Goal: Communication & Community: Share content

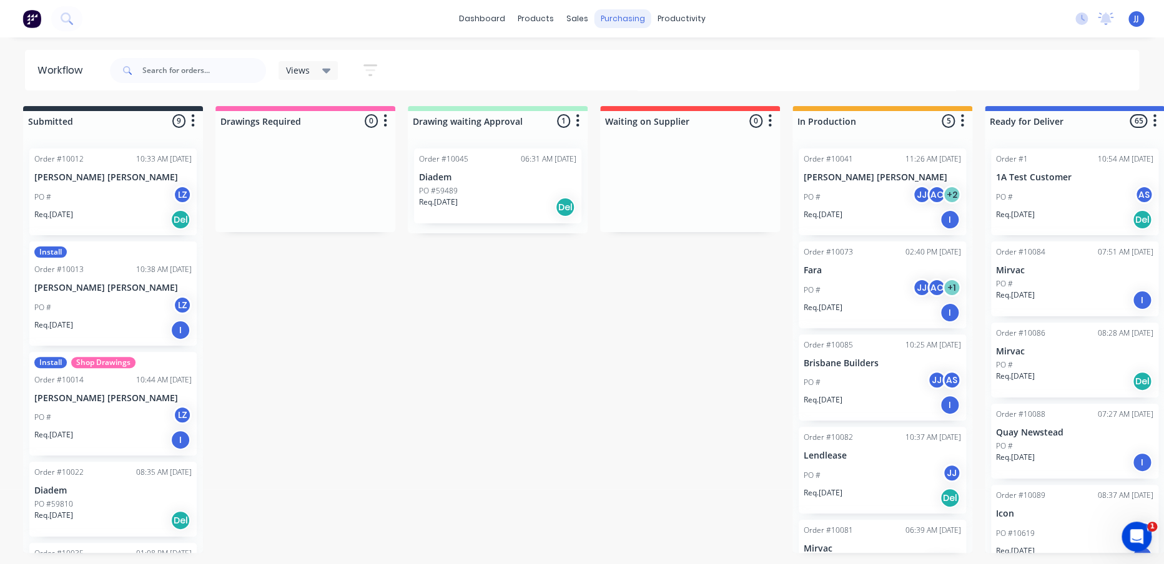
scroll to position [26, 0]
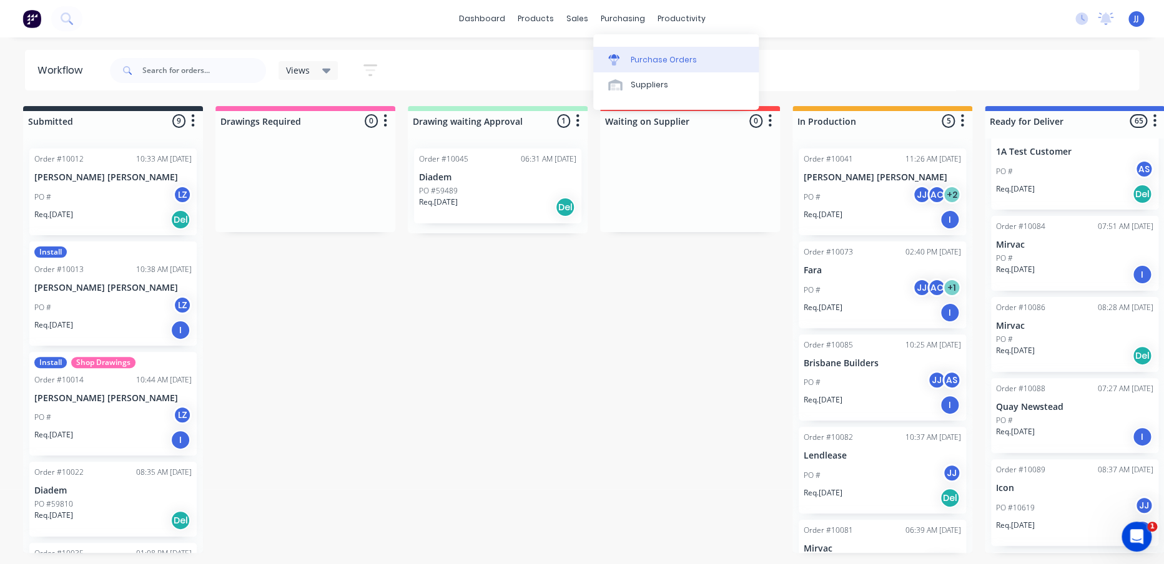
click at [643, 57] on div "Purchase Orders" at bounding box center [664, 59] width 66 height 11
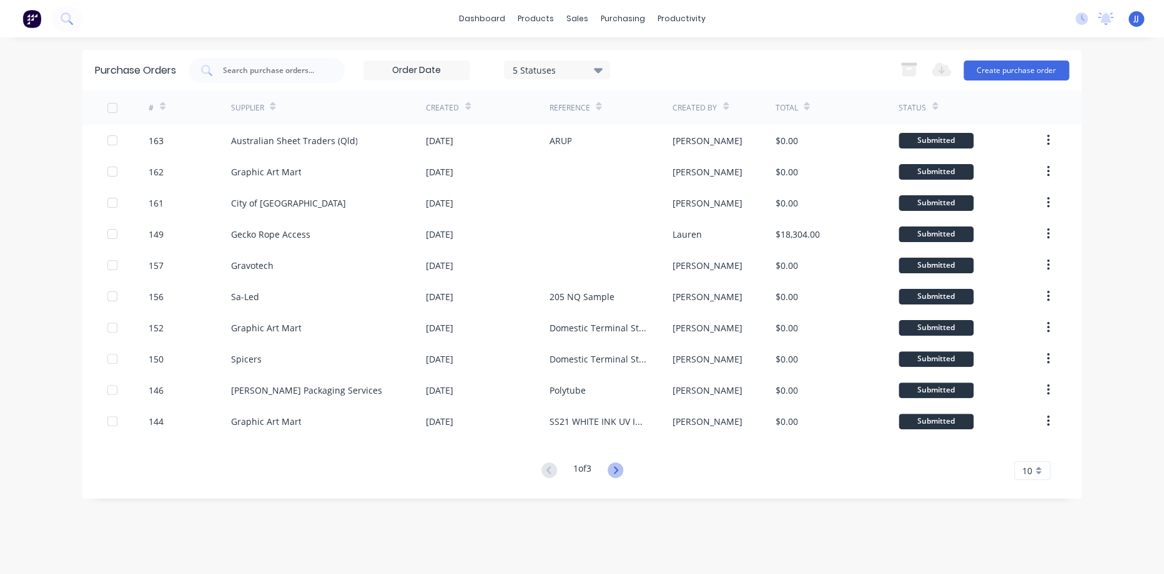
click at [619, 469] on icon at bounding box center [616, 471] width 16 height 16
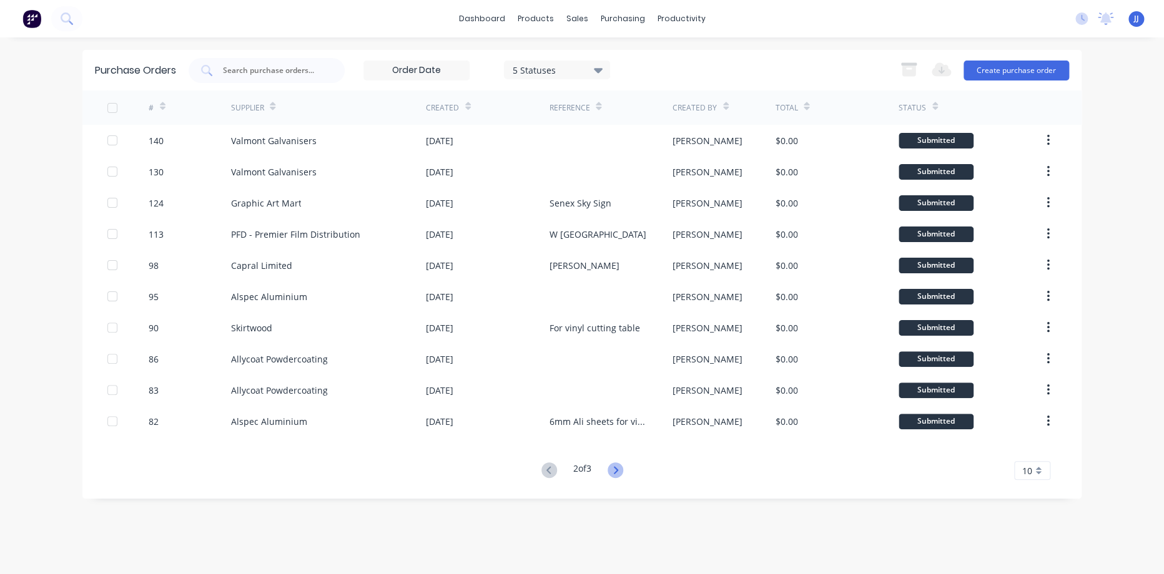
click at [617, 471] on icon at bounding box center [616, 471] width 16 height 16
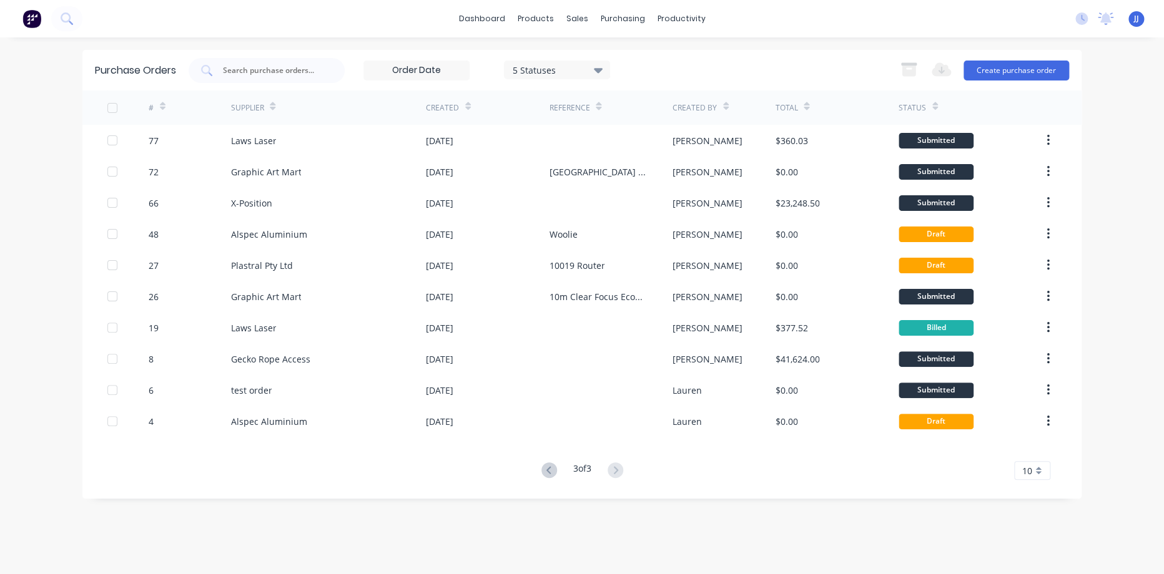
click at [582, 63] on div "5 Statuses" at bounding box center [557, 69] width 89 height 13
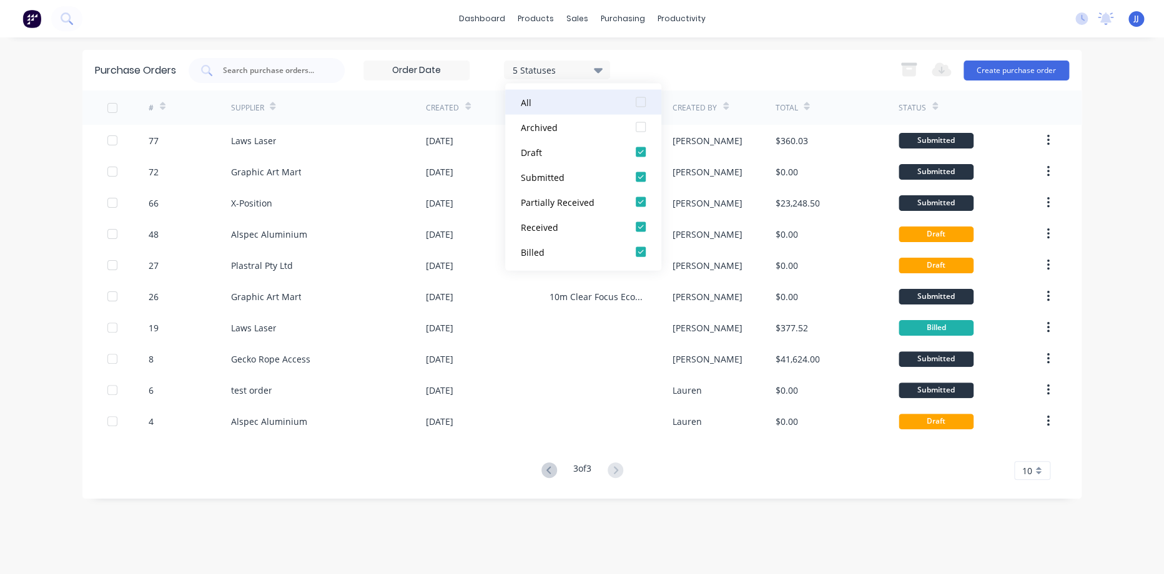
click at [563, 105] on div "All" at bounding box center [571, 102] width 100 height 13
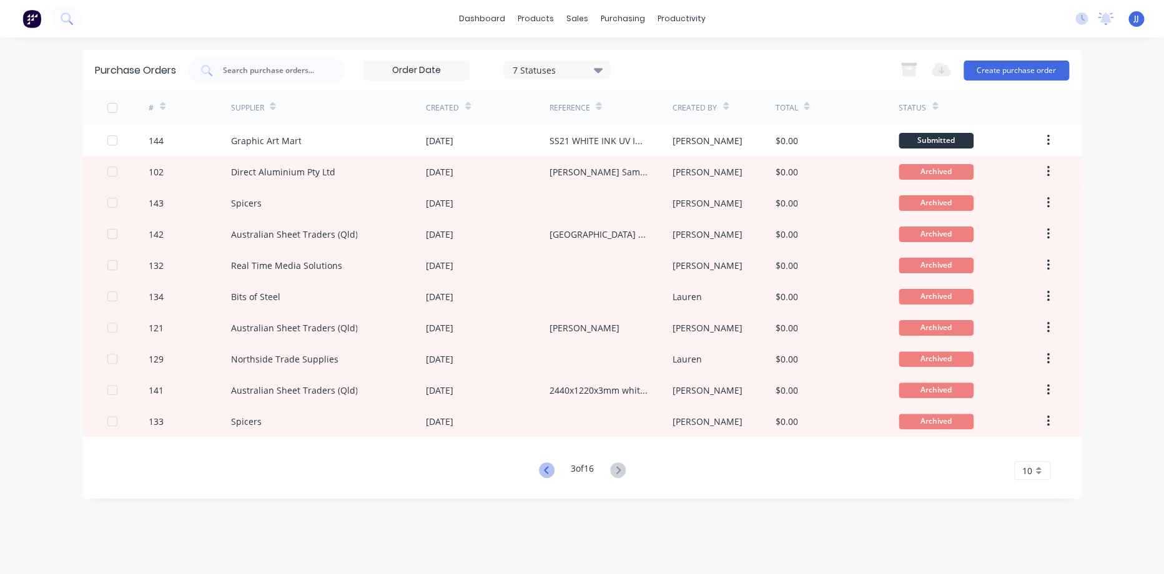
click at [543, 470] on icon at bounding box center [545, 469] width 4 height 7
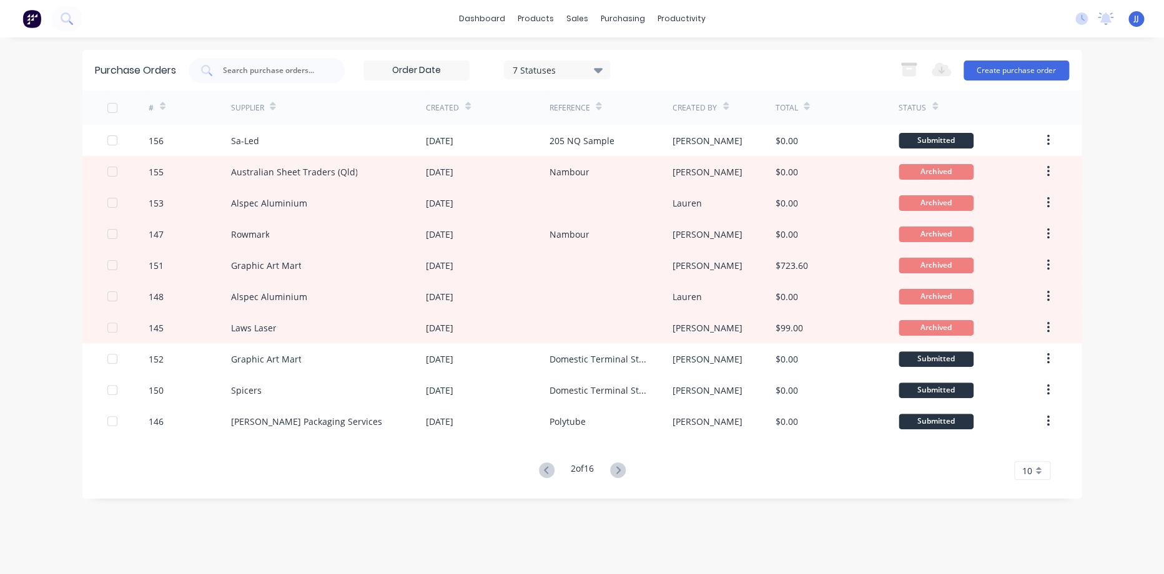
click at [546, 468] on icon at bounding box center [547, 471] width 16 height 16
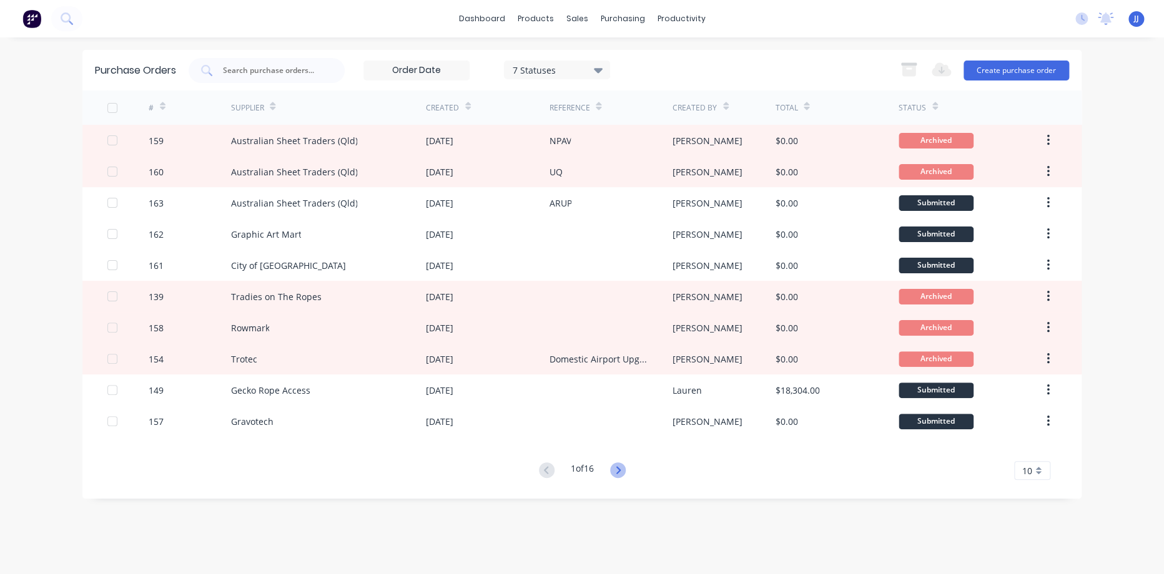
click at [624, 466] on icon at bounding box center [618, 471] width 16 height 16
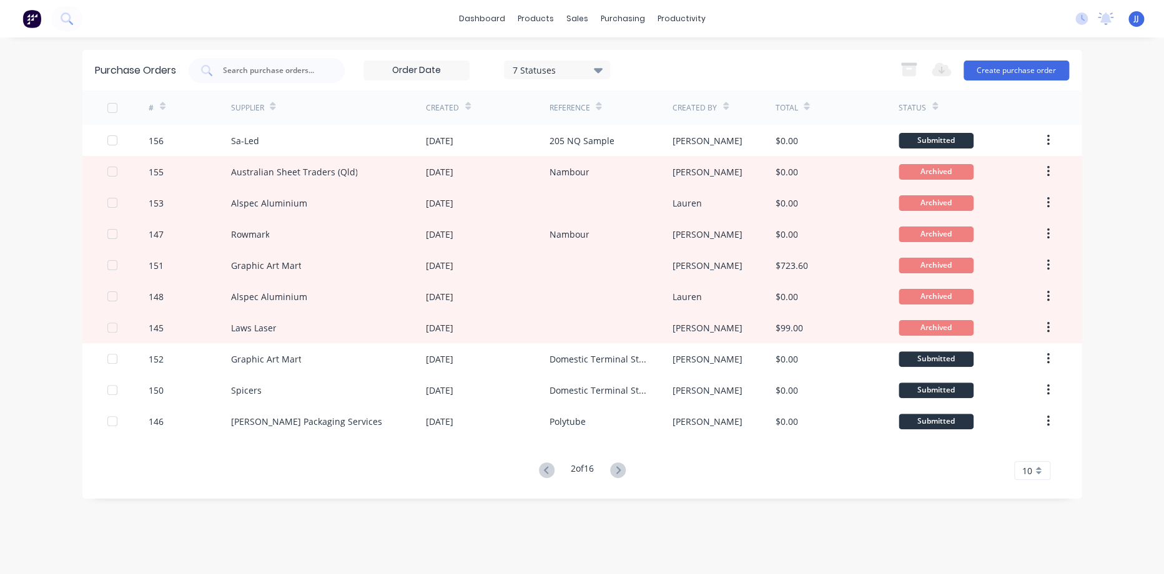
click at [622, 466] on icon at bounding box center [618, 471] width 16 height 16
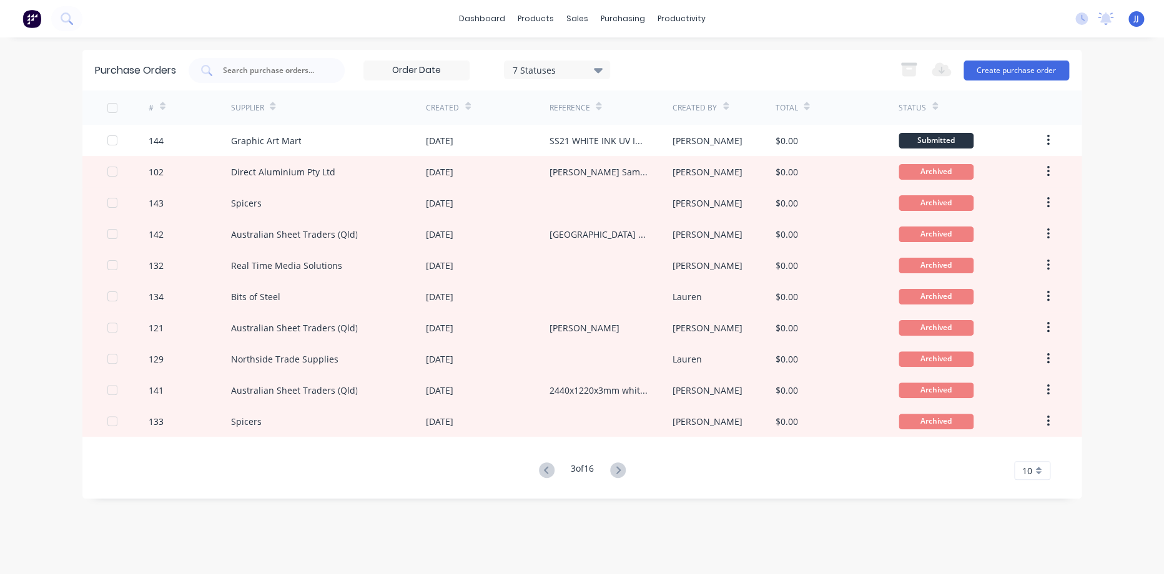
click at [622, 466] on icon at bounding box center [618, 471] width 16 height 16
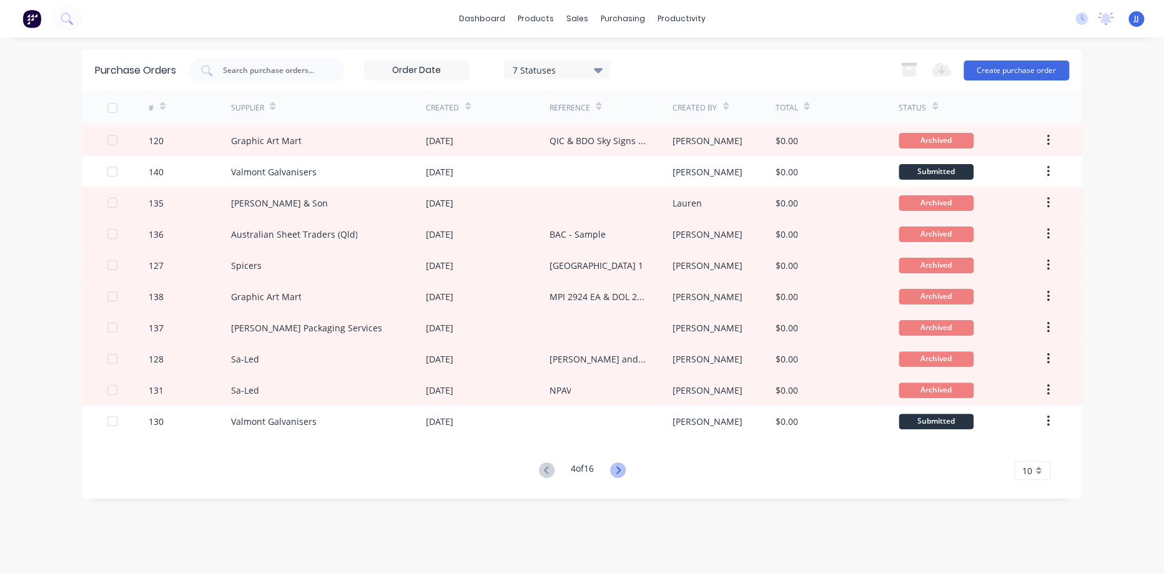
click at [621, 468] on icon at bounding box center [618, 471] width 16 height 16
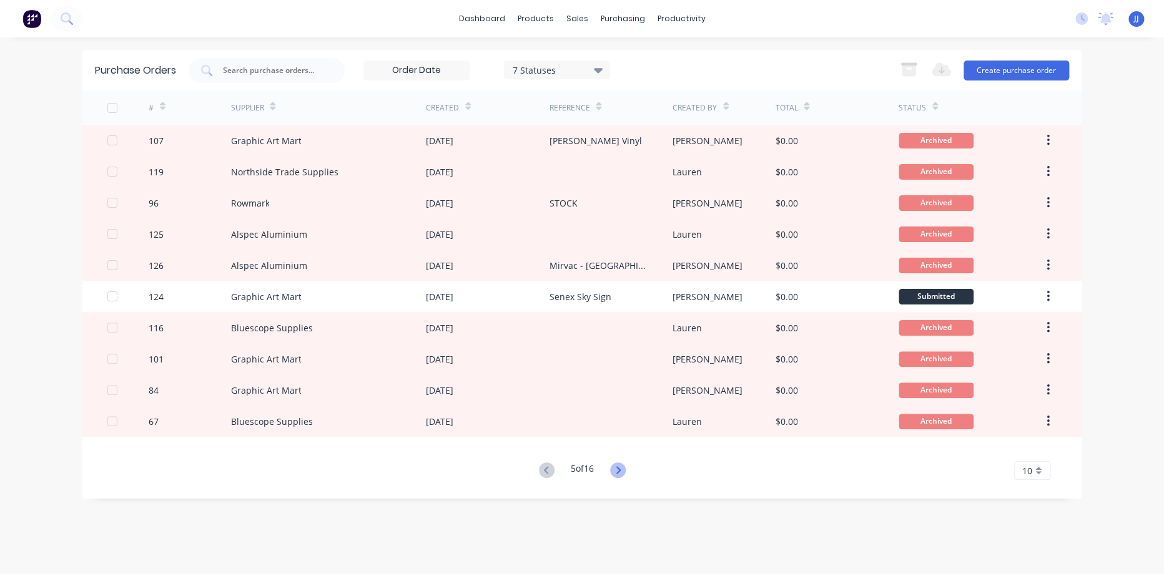
click at [621, 467] on icon at bounding box center [618, 471] width 16 height 16
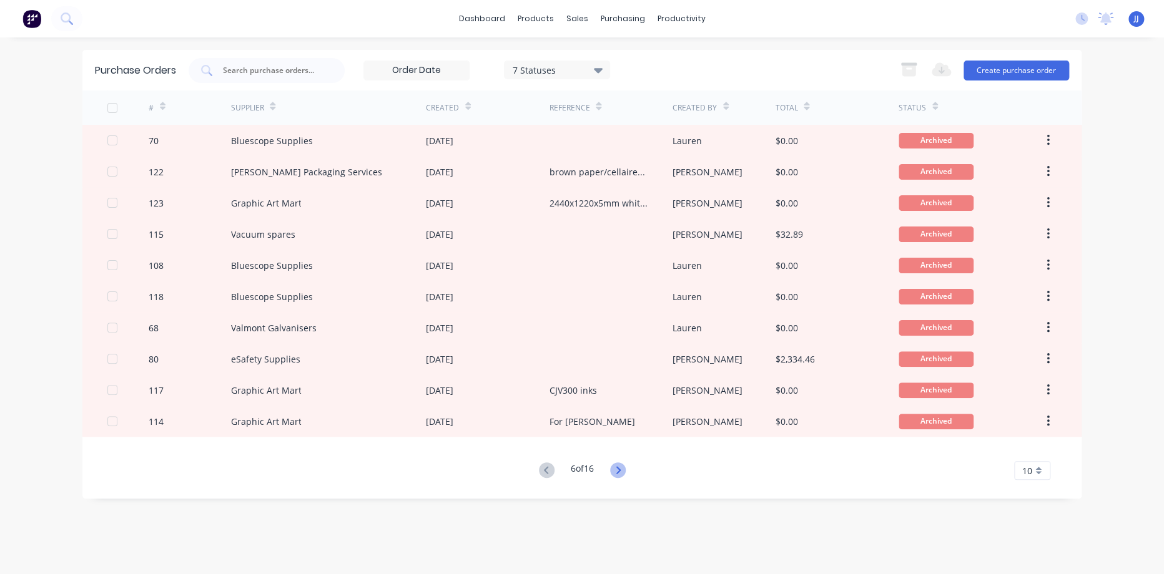
click at [620, 466] on icon at bounding box center [618, 471] width 16 height 16
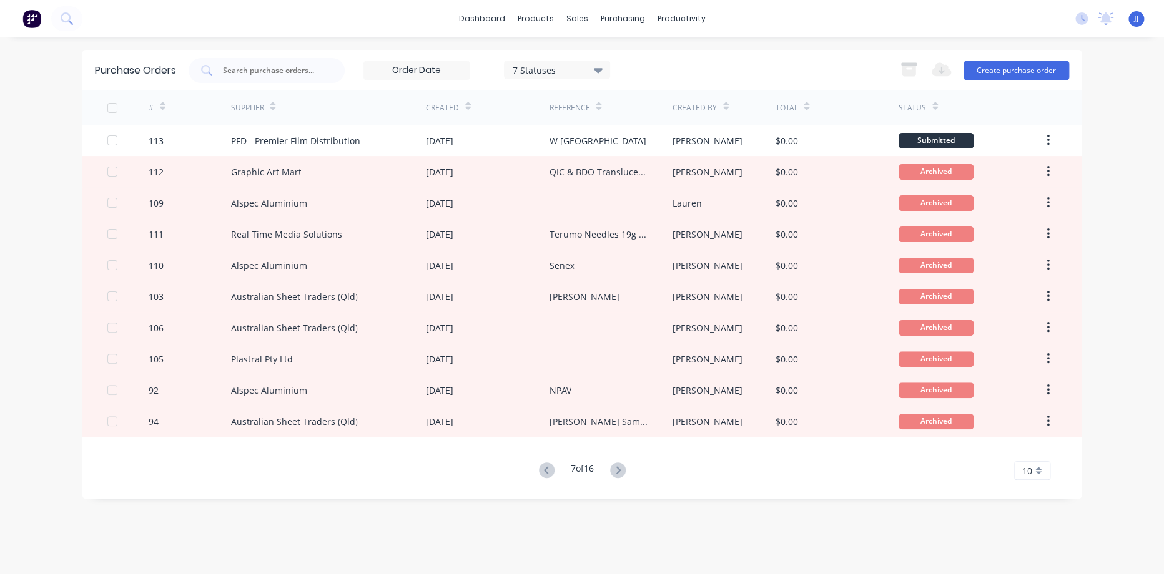
click at [620, 466] on icon at bounding box center [618, 471] width 16 height 16
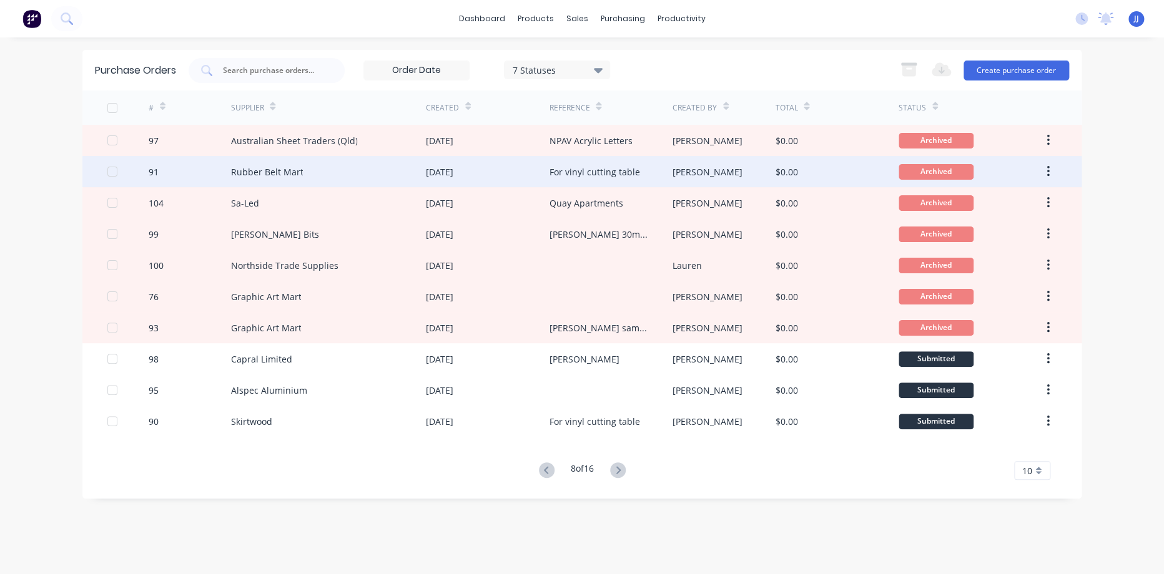
click at [373, 169] on div "Rubber Belt Mart" at bounding box center [327, 171] width 195 height 31
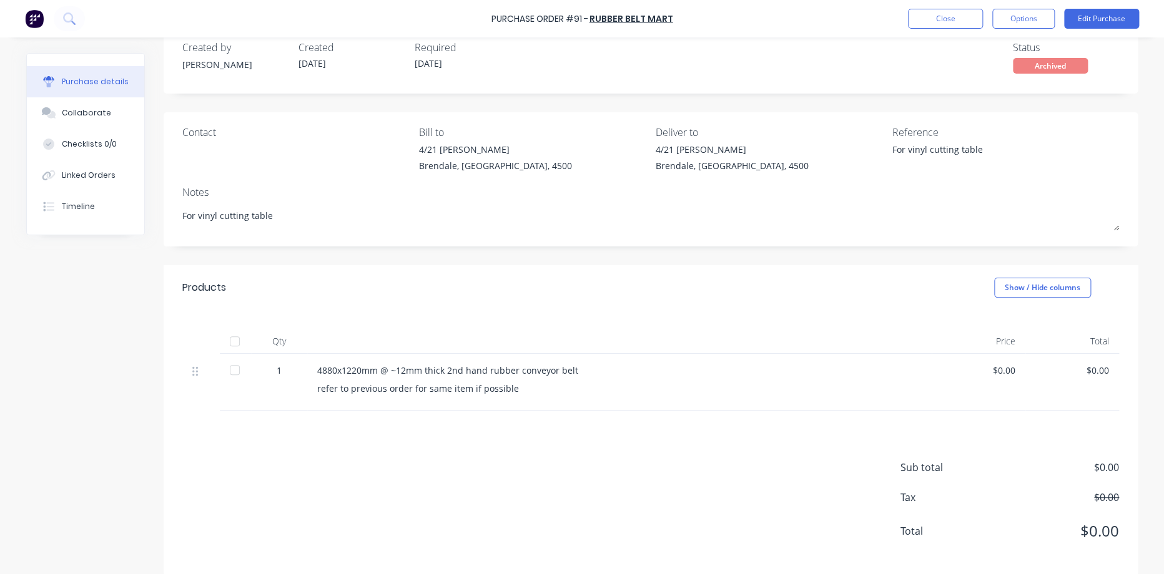
scroll to position [40, 0]
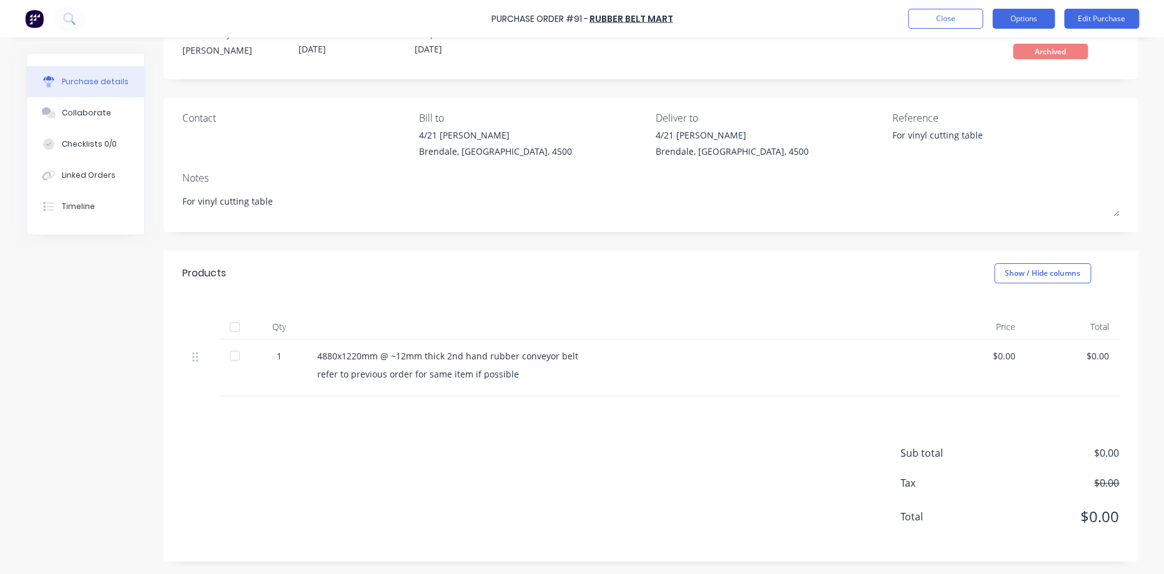
click at [1005, 12] on button "Options" at bounding box center [1023, 19] width 62 height 20
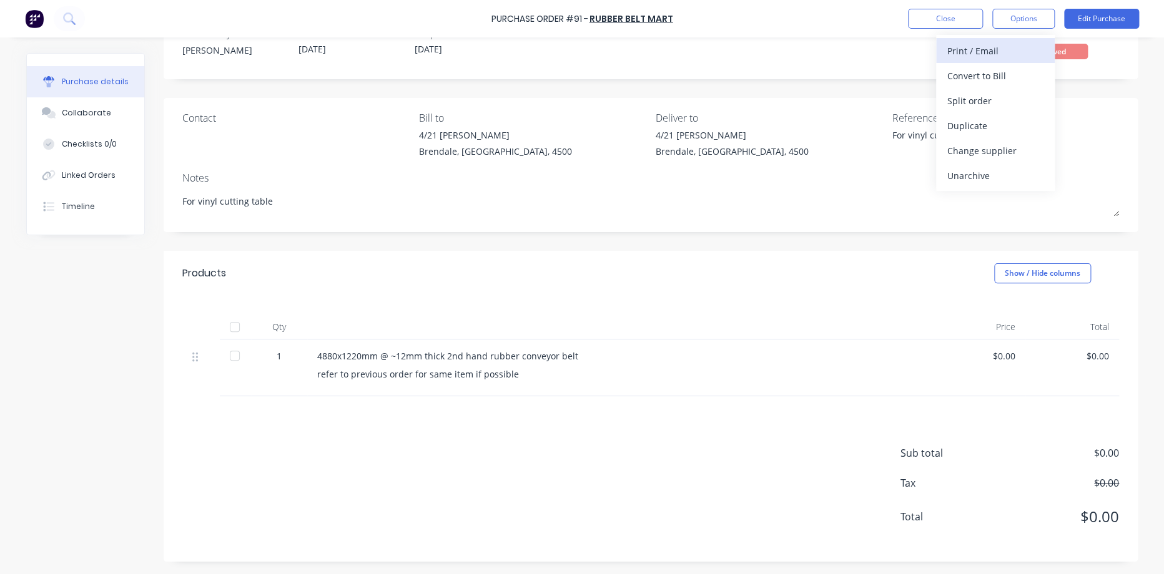
click at [963, 56] on div "Print / Email" at bounding box center [995, 51] width 96 height 18
click at [987, 90] on button "Without pricing" at bounding box center [995, 100] width 119 height 25
type textarea "x"
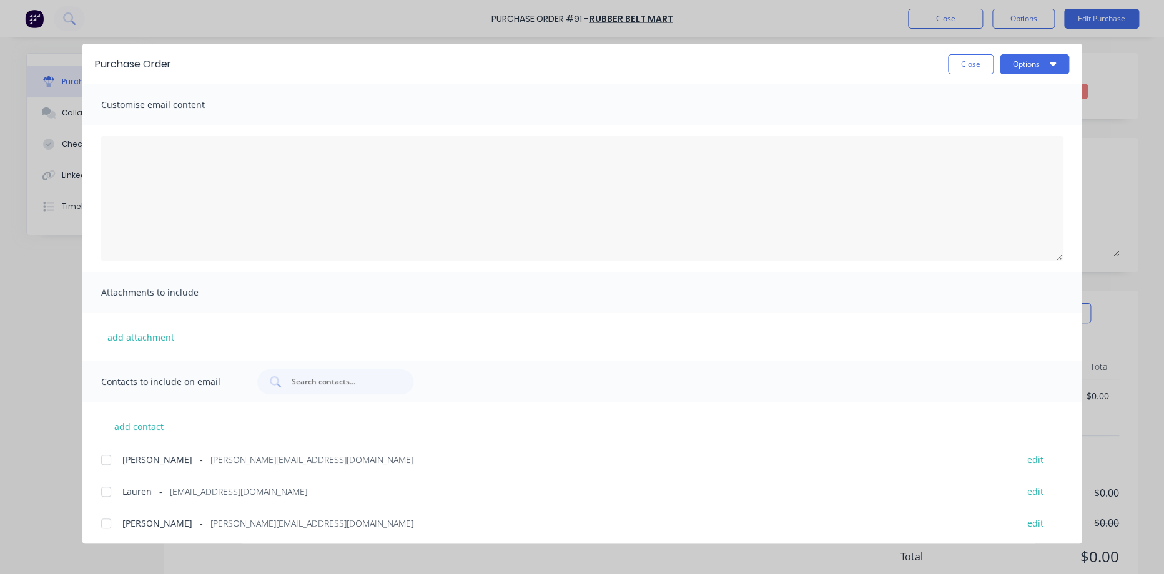
click at [109, 495] on div at bounding box center [106, 492] width 25 height 25
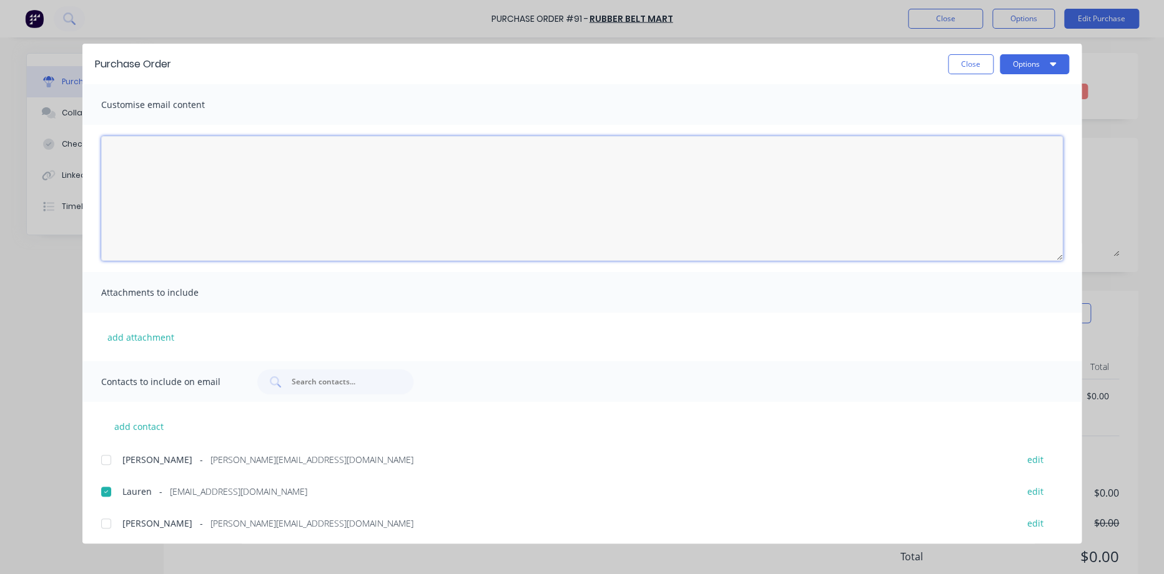
click at [174, 194] on textarea "[DATE]" at bounding box center [582, 198] width 962 height 125
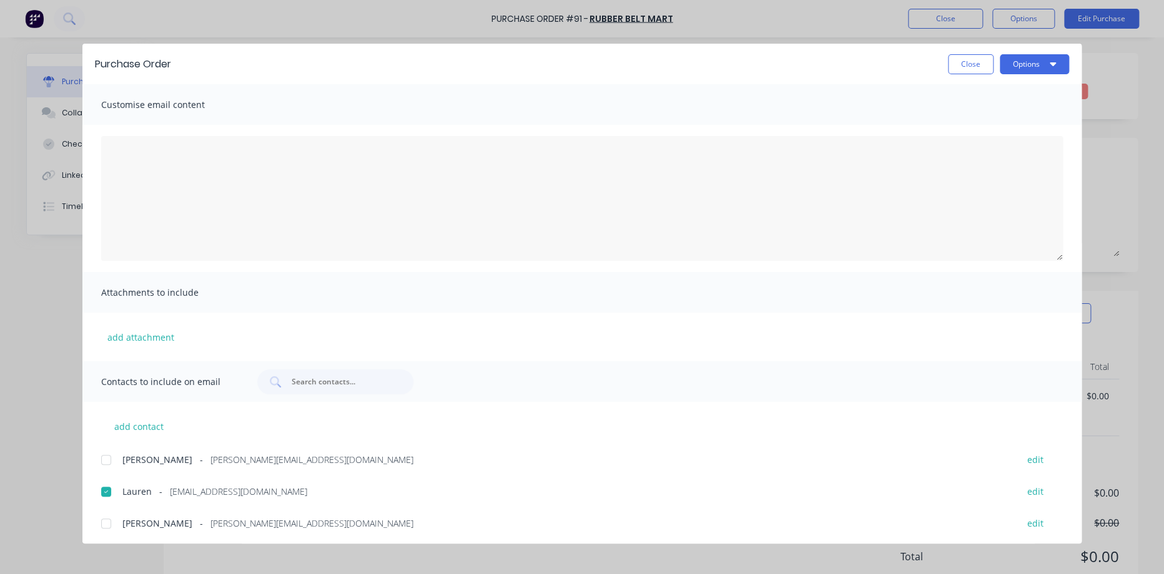
click at [152, 111] on span "Customise email content" at bounding box center [169, 104] width 137 height 17
click at [182, 112] on span "Customise email content" at bounding box center [169, 104] width 137 height 17
click at [192, 104] on span "Customise email content" at bounding box center [169, 104] width 137 height 17
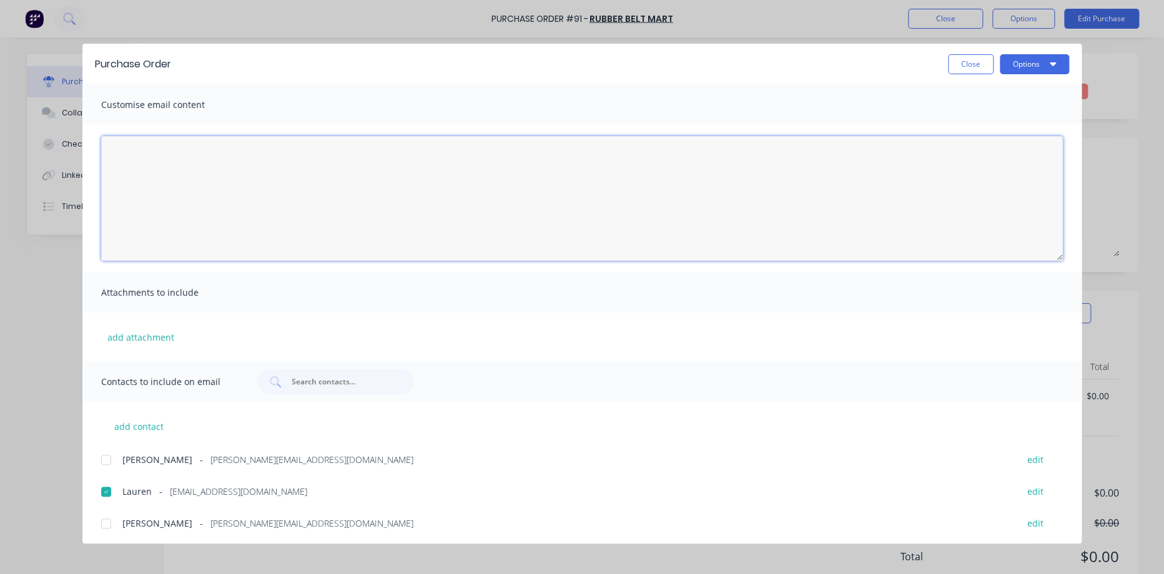
drag, startPoint x: 192, startPoint y: 104, endPoint x: 183, endPoint y: 149, distance: 45.8
click at [183, 149] on textarea "[DATE]" at bounding box center [582, 198] width 962 height 125
type textarea "Hey [PERSON_NAME], Just fo"
type textarea "x"
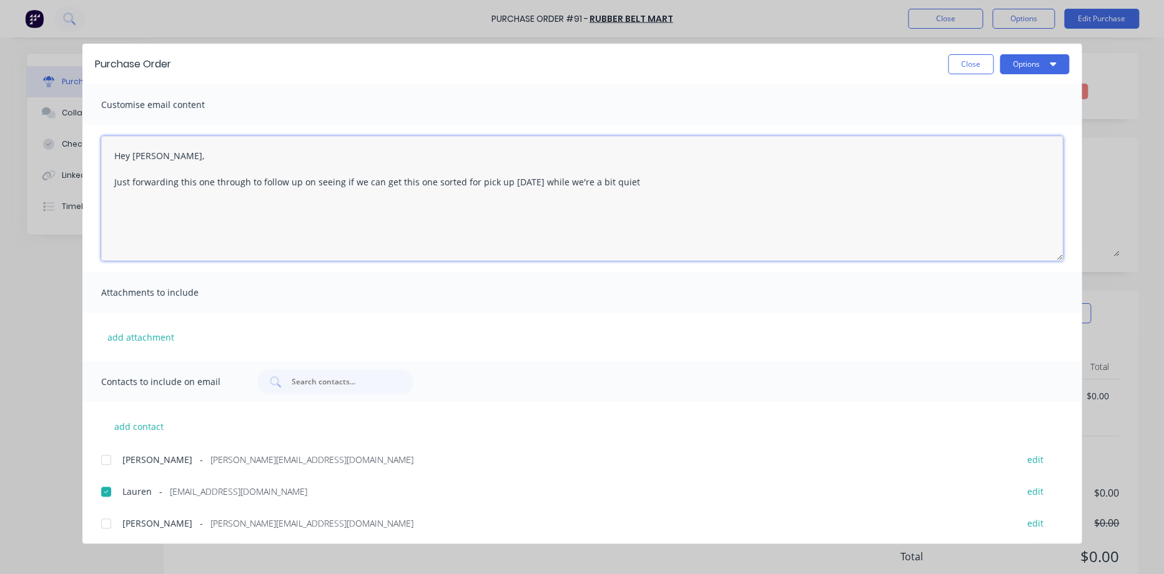
click at [130, 180] on textarea "Hey [PERSON_NAME], Just forwarding this one through to follow up on seeing if w…" at bounding box center [582, 198] width 962 height 125
drag, startPoint x: 244, startPoint y: 182, endPoint x: 358, endPoint y: 185, distance: 114.3
click at [358, 185] on textarea "Hey [PERSON_NAME], Just talked to [PERSON_NAME] about this forwarding this one …" at bounding box center [582, 198] width 962 height 125
click at [650, 180] on textarea "Hey [PERSON_NAME], Just talked to [PERSON_NAME] about this to follow up on seei…" at bounding box center [582, 198] width 962 height 125
click at [243, 183] on textarea "Hey [PERSON_NAME], Just talked to [PERSON_NAME] about this to follow up on seei…" at bounding box center [582, 198] width 962 height 125
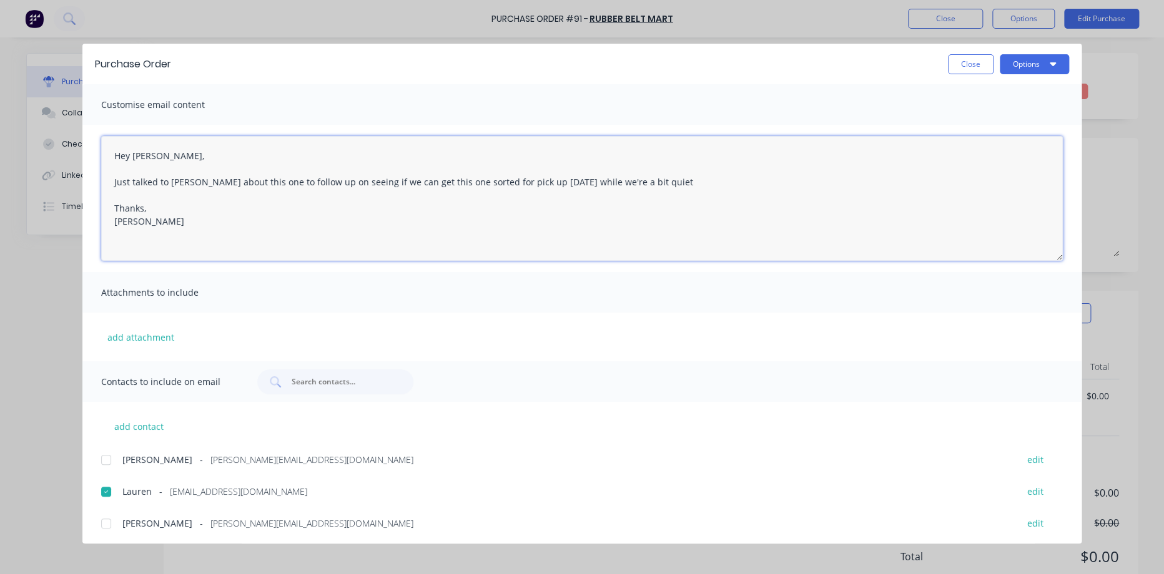
drag, startPoint x: 270, startPoint y: 179, endPoint x: 325, endPoint y: 179, distance: 54.3
click at [325, 179] on textarea "Hey [PERSON_NAME], Just talked to [PERSON_NAME] about this one to follow up on …" at bounding box center [582, 198] width 962 height 125
drag, startPoint x: 293, startPoint y: 180, endPoint x: 285, endPoint y: 183, distance: 9.1
click at [285, 183] on textarea "Hey [PERSON_NAME], Just talked to [PERSON_NAME] about this one to seeing if we …" at bounding box center [582, 198] width 962 height 125
click at [608, 185] on textarea "Hey [PERSON_NAME], Just talked to [PERSON_NAME] about this one to see if we can…" at bounding box center [582, 198] width 962 height 125
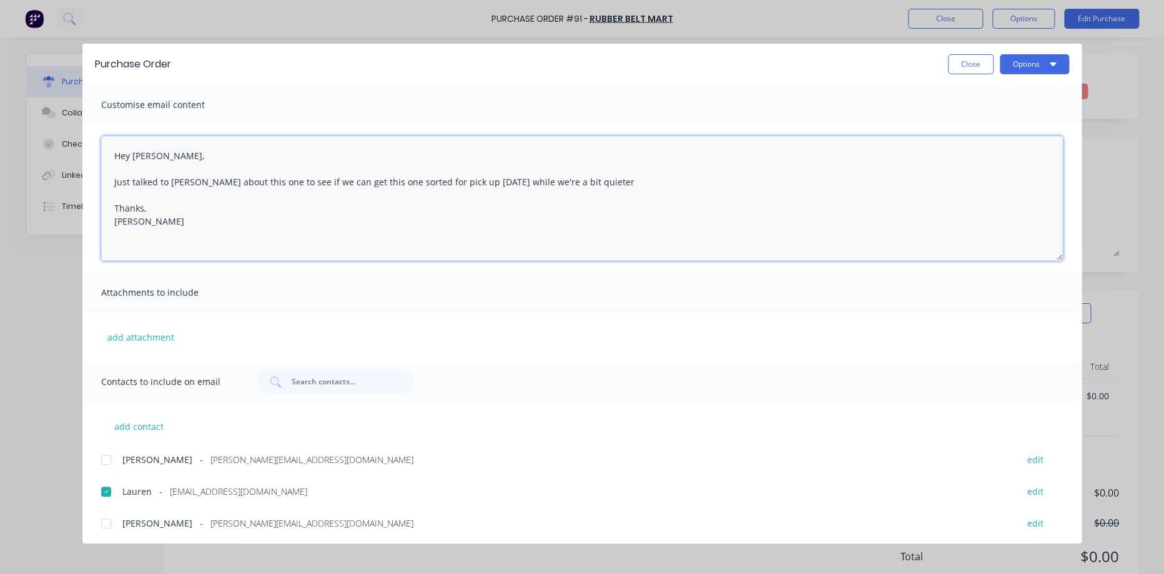
click at [579, 197] on textarea "Hey [PERSON_NAME], Just talked to [PERSON_NAME] about this one to see if we can…" at bounding box center [582, 198] width 962 height 125
click at [260, 179] on textarea "Hey [PERSON_NAME], Just talked to [PERSON_NAME] about this one to see if we can…" at bounding box center [582, 198] width 962 height 125
drag, startPoint x: 393, startPoint y: 183, endPoint x: 434, endPoint y: 183, distance: 40.6
click at [434, 183] on textarea "Hey [PERSON_NAME], Just talked to [PERSON_NAME] about this one this morning to …" at bounding box center [582, 198] width 962 height 125
drag, startPoint x: 397, startPoint y: 181, endPoint x: 436, endPoint y: 180, distance: 39.3
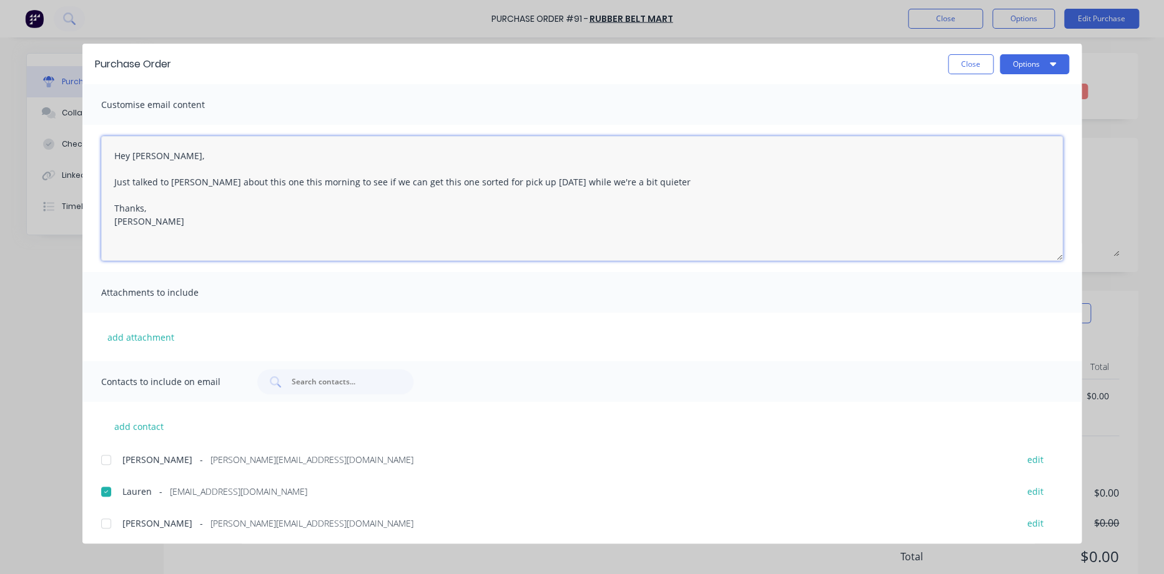
click at [436, 180] on textarea "Hey [PERSON_NAME], Just talked to [PERSON_NAME] about this one this morning to …" at bounding box center [582, 198] width 962 height 125
click at [448, 236] on textarea "Hey [PERSON_NAME], Just talked to [PERSON_NAME] about this one this morning to …" at bounding box center [582, 198] width 962 height 125
click at [731, 192] on textarea "Hey [PERSON_NAME], Just talked to [PERSON_NAME] about this one this morning to …" at bounding box center [582, 198] width 962 height 125
type textarea "Hey [PERSON_NAME], Just talked to [PERSON_NAME] about this one this morning to …"
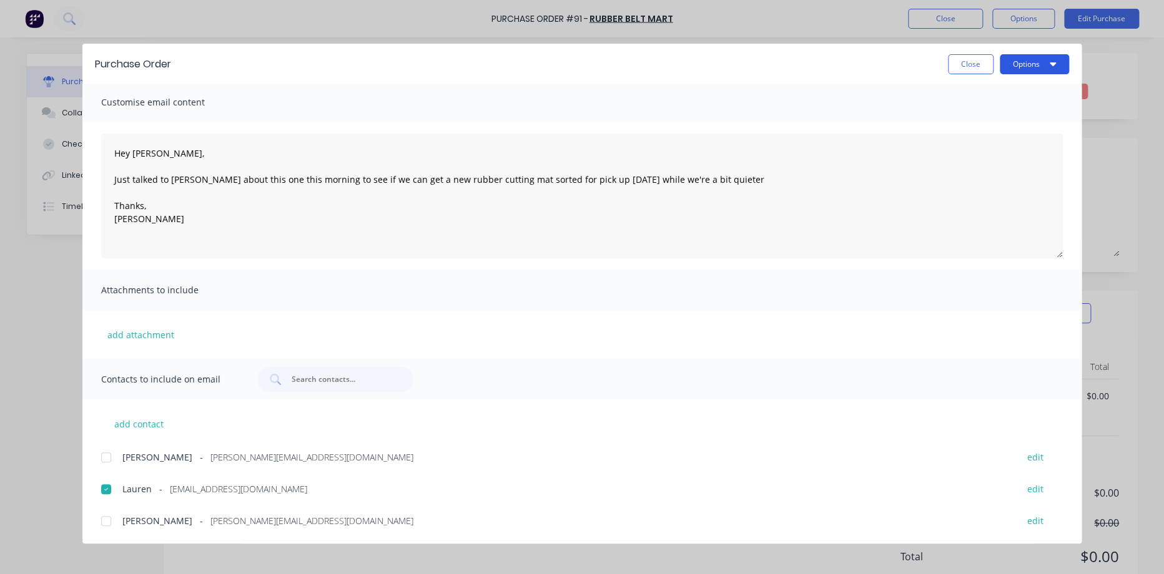
click at [1030, 61] on button "Options" at bounding box center [1034, 64] width 69 height 20
click at [974, 152] on div "Email" at bounding box center [1010, 146] width 96 height 18
click at [975, 60] on button "Close" at bounding box center [971, 64] width 46 height 20
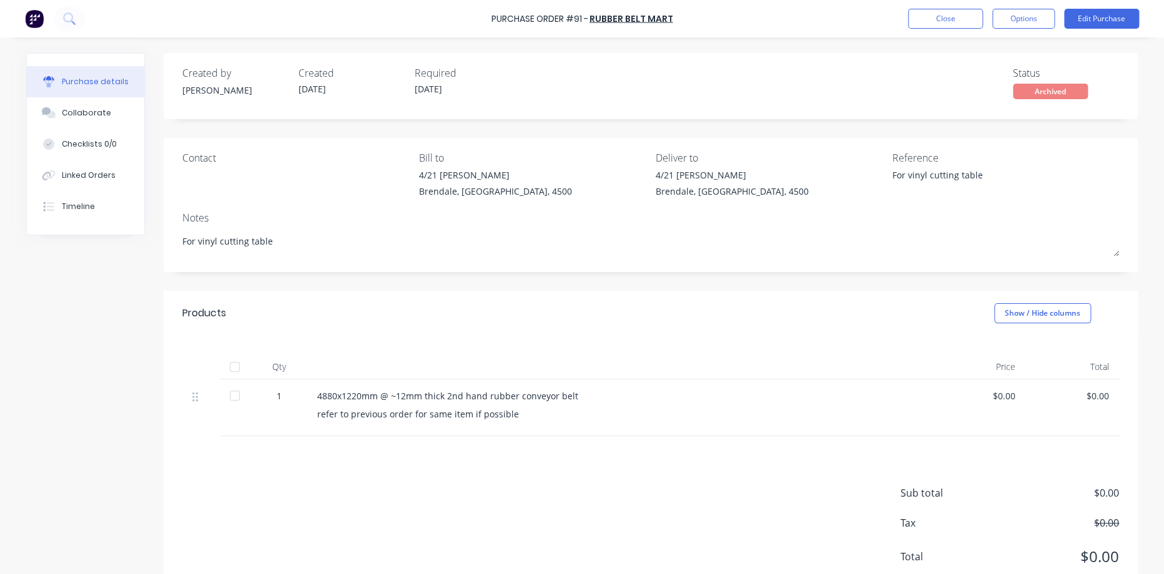
type textarea "x"
